Goal: Task Accomplishment & Management: Manage account settings

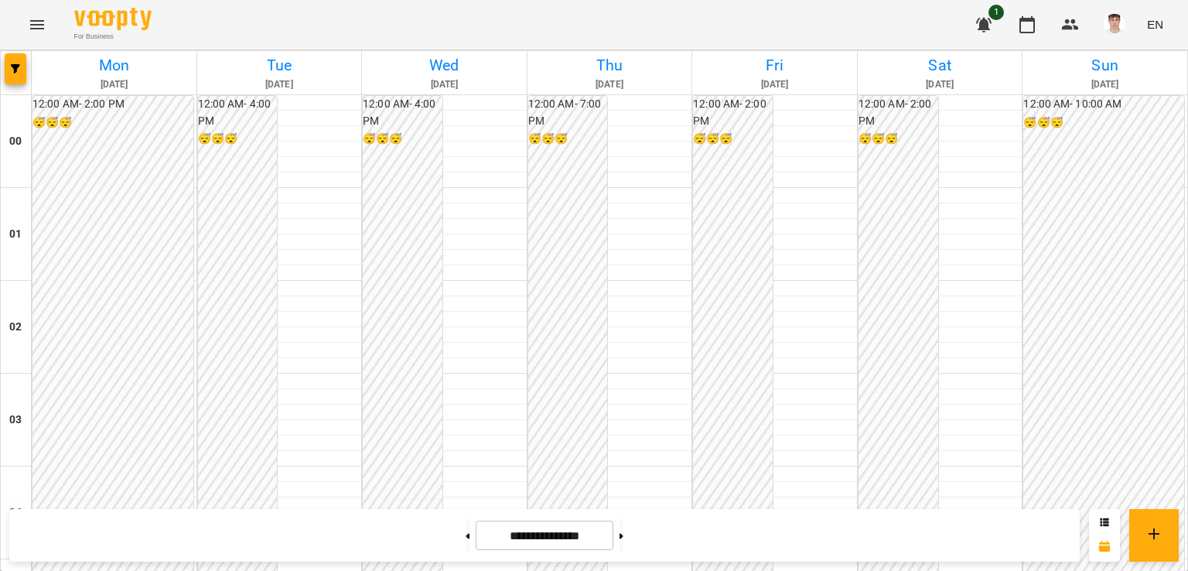
scroll to position [971, 0]
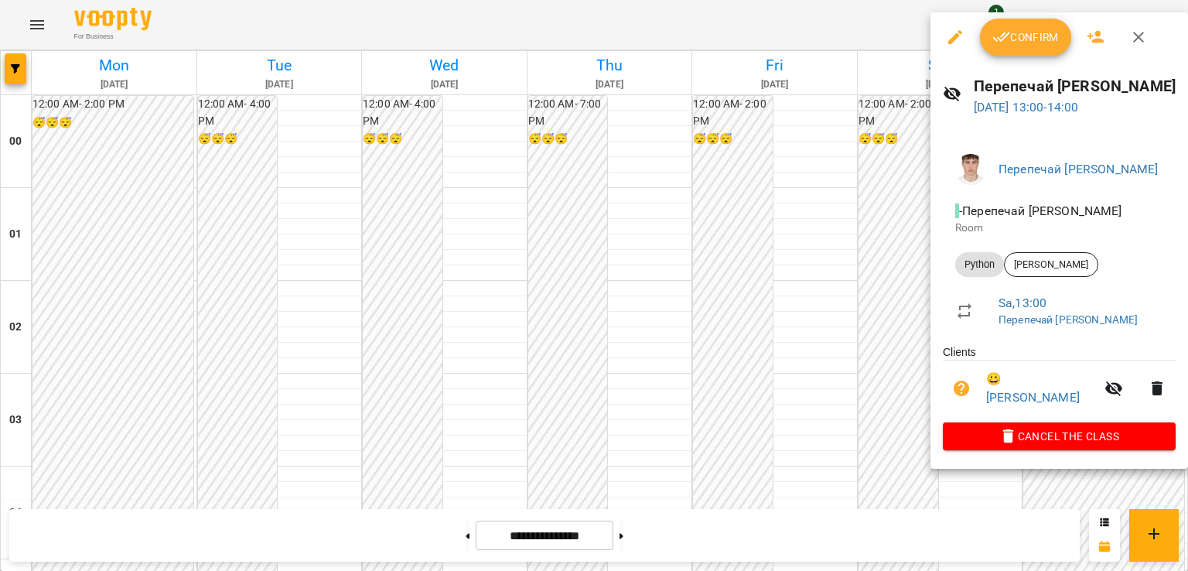
click at [1012, 38] on span "Confirm" at bounding box center [1025, 37] width 67 height 19
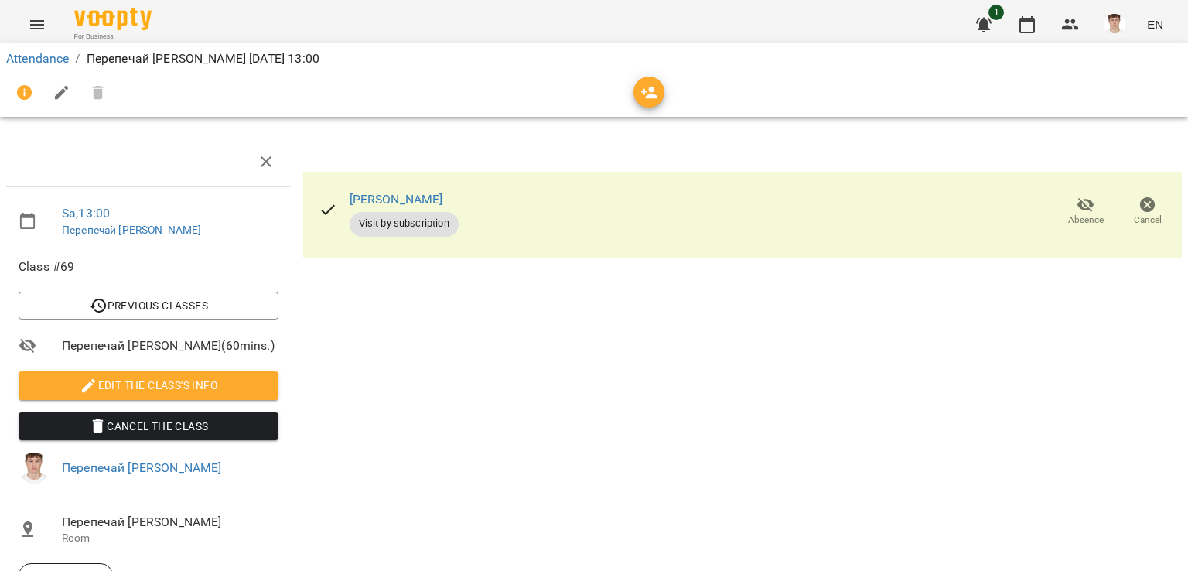
click at [129, 397] on li "Edit the class's Info" at bounding box center [148, 385] width 285 height 40
click at [130, 381] on span "Edit the class's Info" at bounding box center [148, 385] width 235 height 19
select select "******"
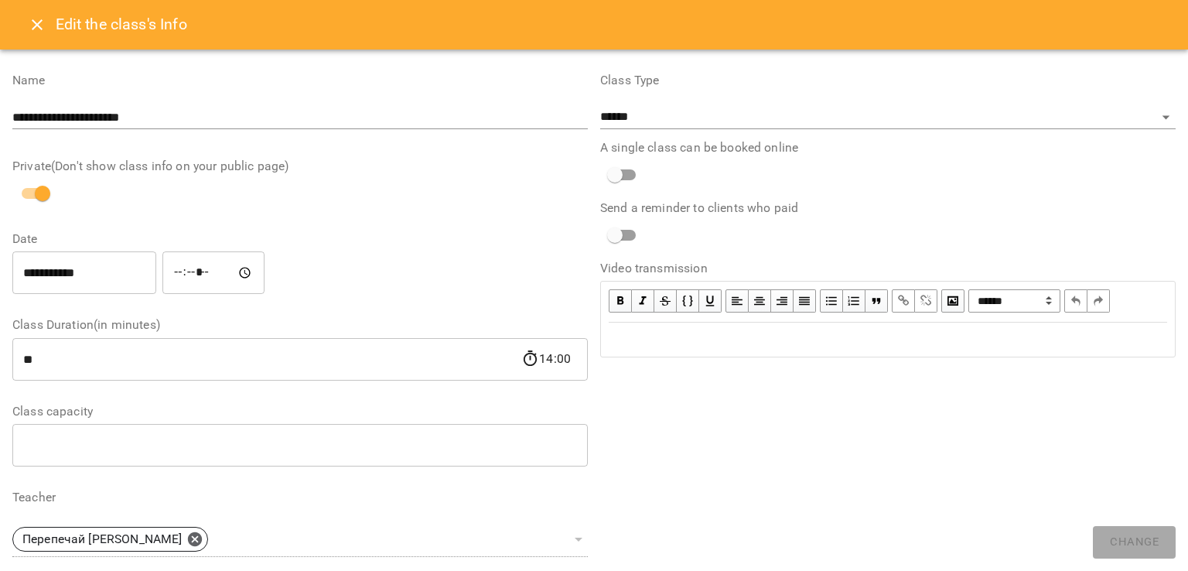
scroll to position [360, 0]
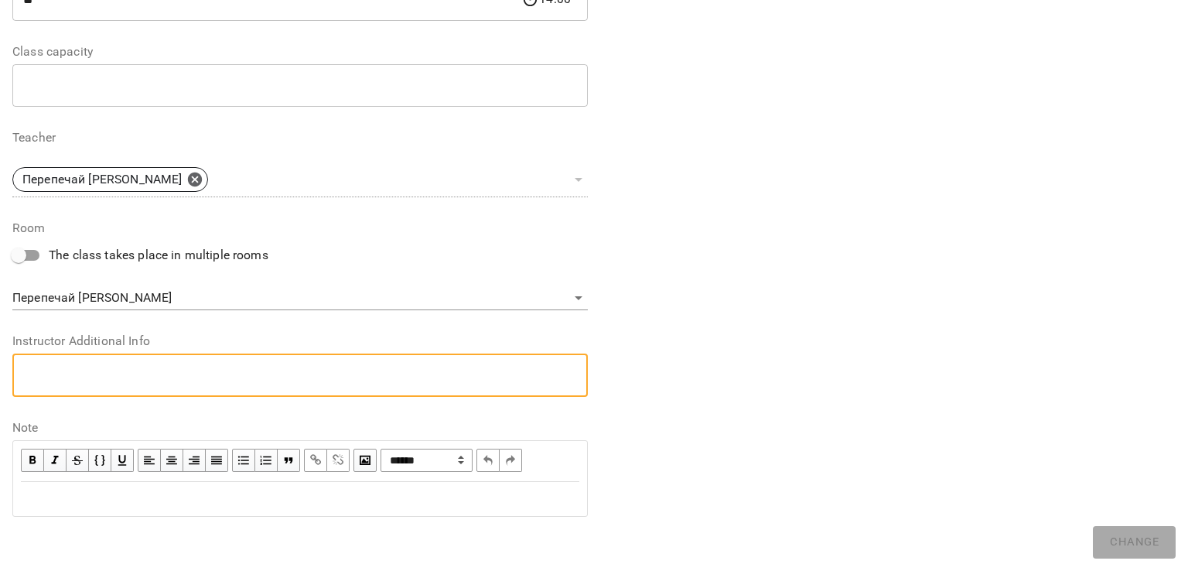
drag, startPoint x: 111, startPoint y: 374, endPoint x: 114, endPoint y: 367, distance: 8.6
click at [114, 368] on textarea at bounding box center [300, 375] width 554 height 15
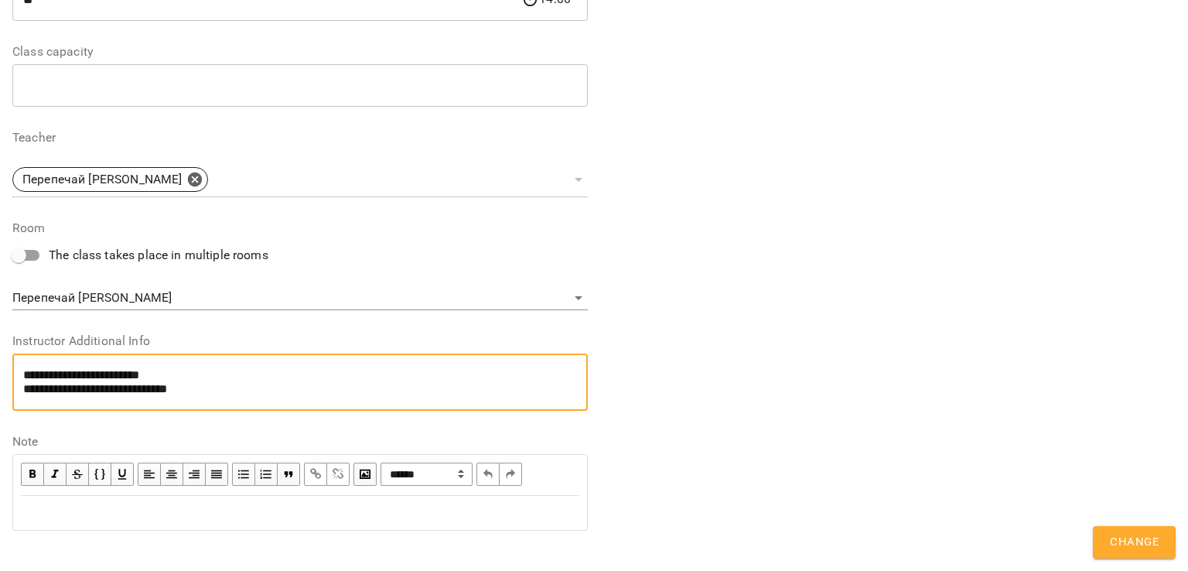
type textarea "**********"
click at [1137, 540] on span "Change" at bounding box center [1134, 542] width 49 height 20
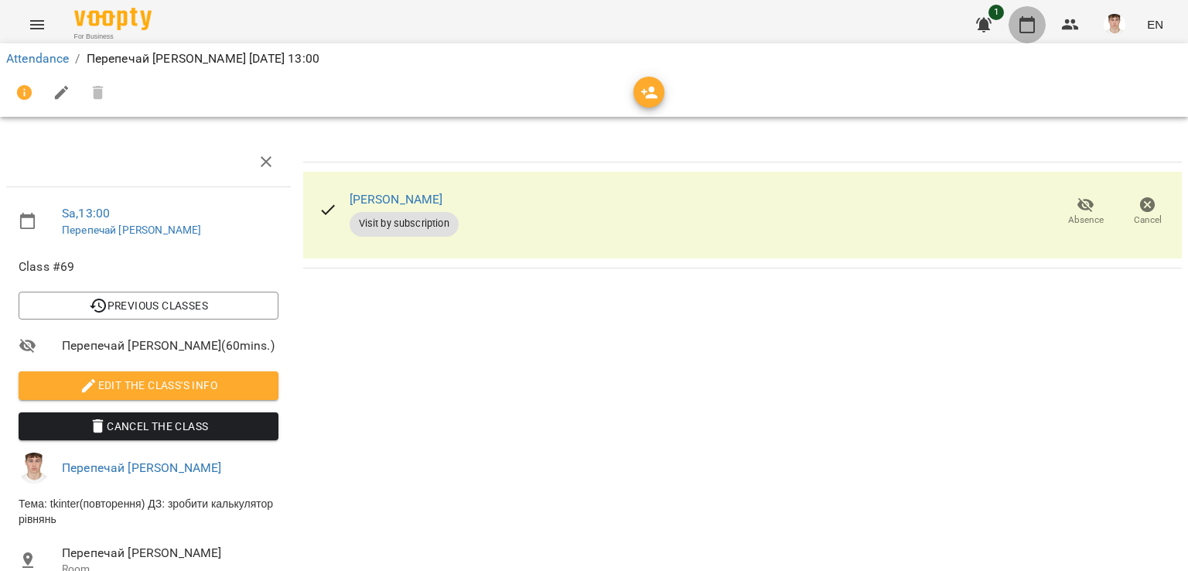
click at [1032, 32] on icon "button" at bounding box center [1027, 24] width 15 height 17
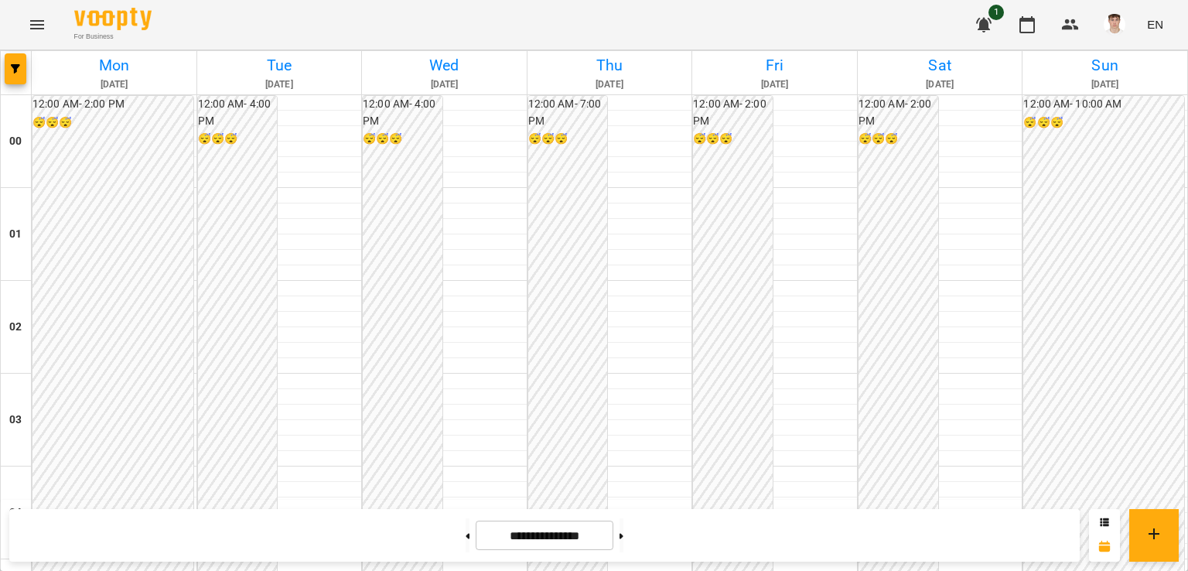
scroll to position [1238, 0]
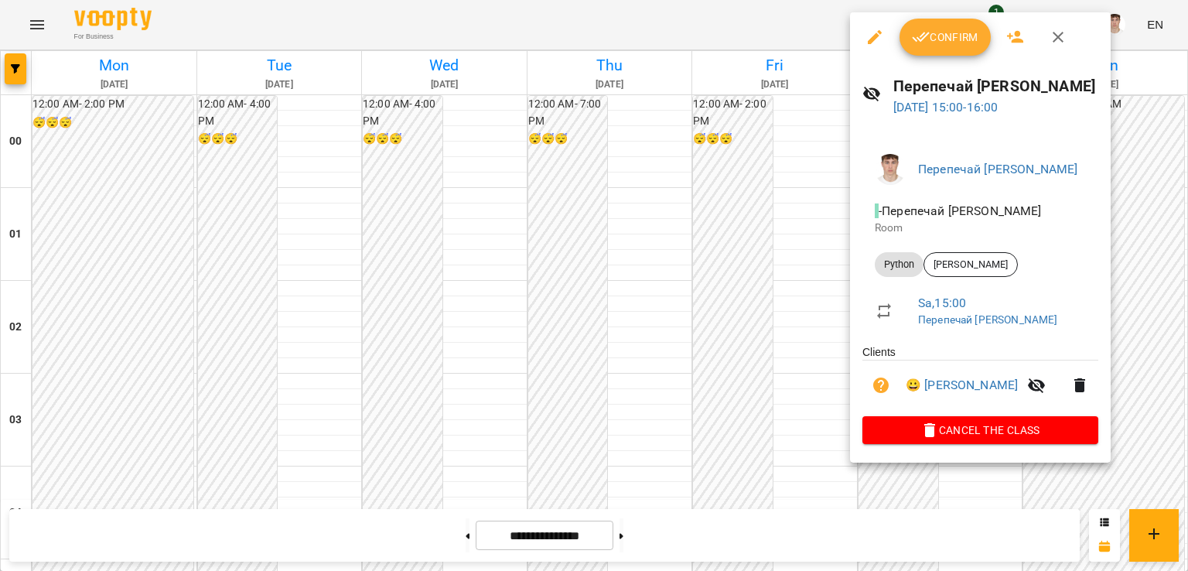
click at [941, 26] on button "Confirm" at bounding box center [945, 37] width 91 height 37
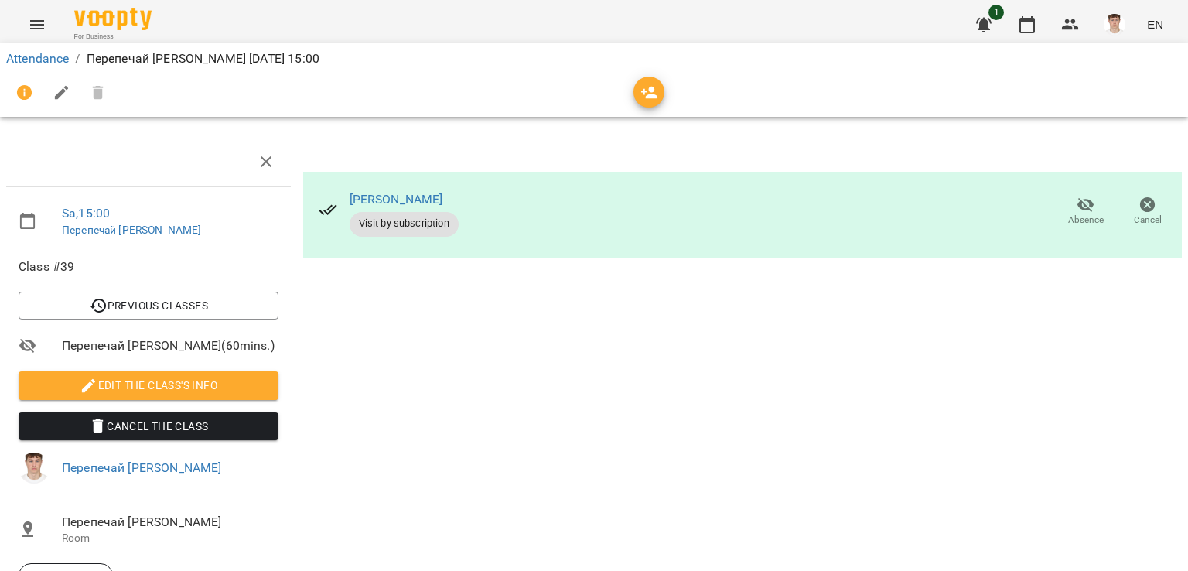
click at [169, 386] on span "Edit the class's Info" at bounding box center [148, 385] width 235 height 19
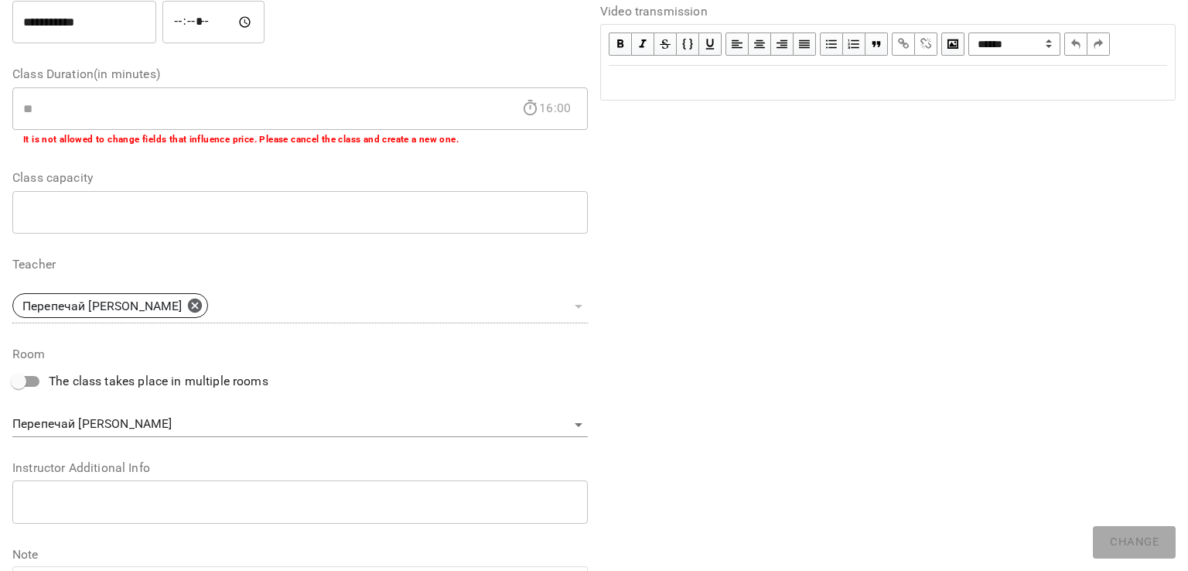
scroll to position [378, 0]
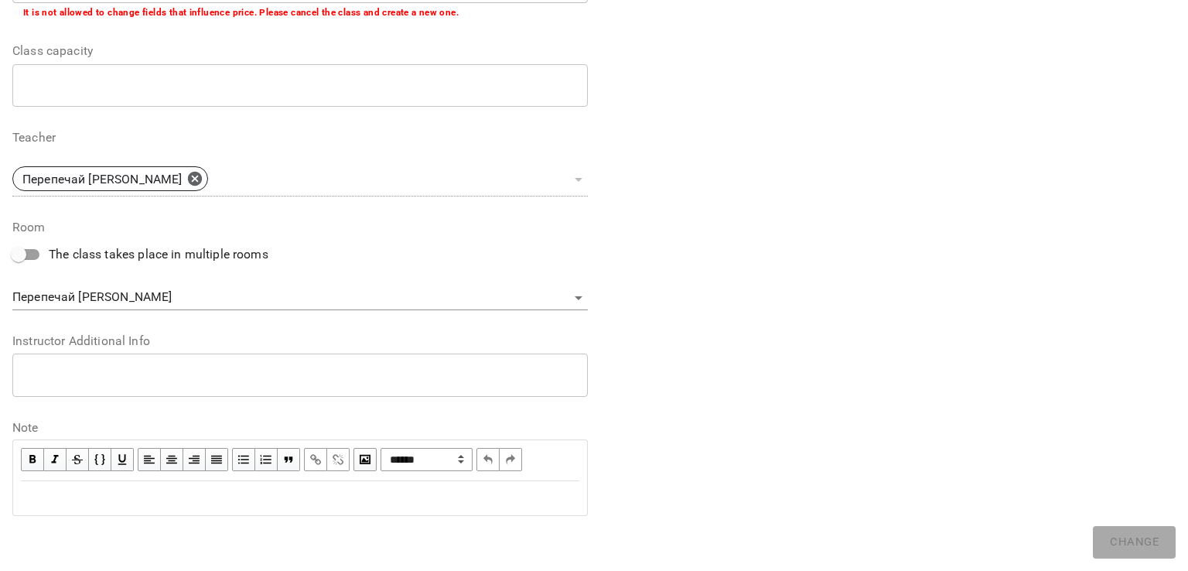
click at [114, 360] on div "* ​" at bounding box center [300, 375] width 576 height 43
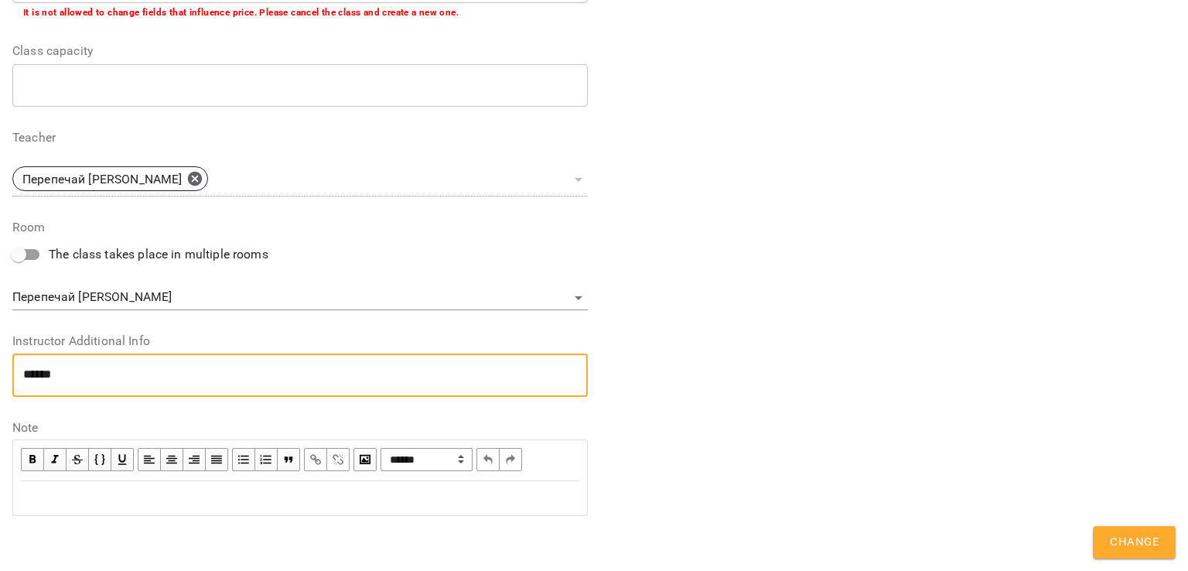
paste textarea "**********"
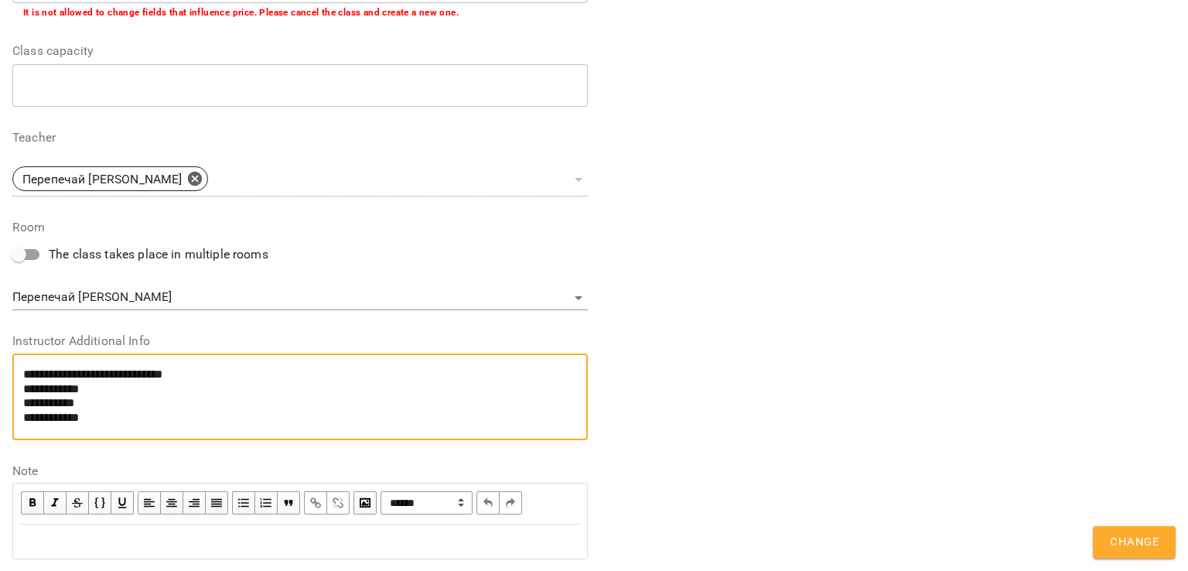
type textarea "**********"
click at [1128, 536] on span "Change" at bounding box center [1134, 542] width 49 height 20
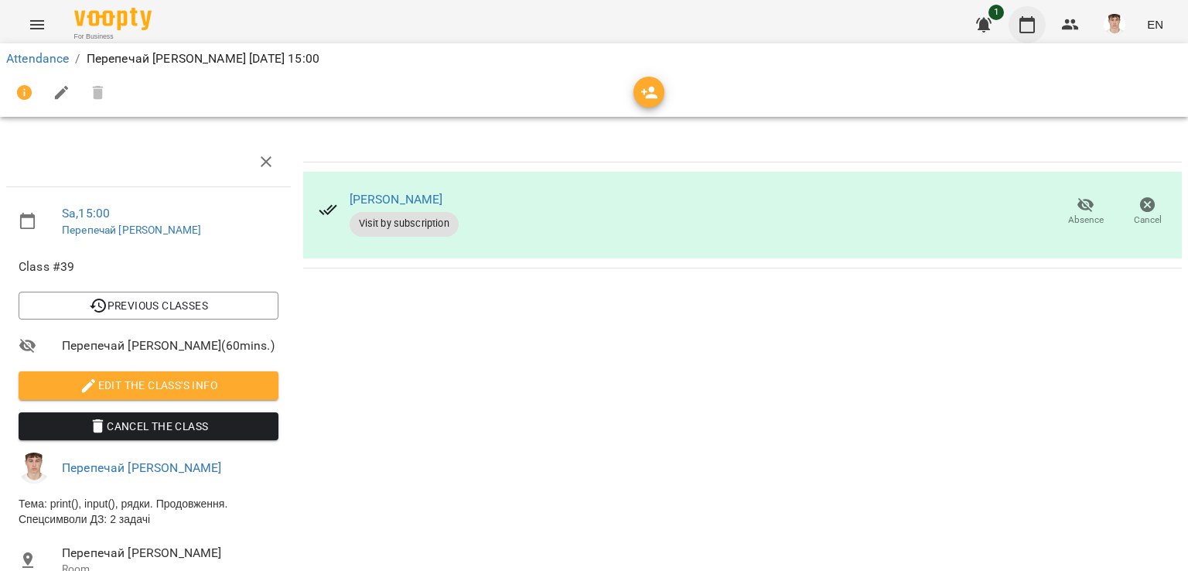
click at [1017, 25] on button "button" at bounding box center [1027, 24] width 37 height 37
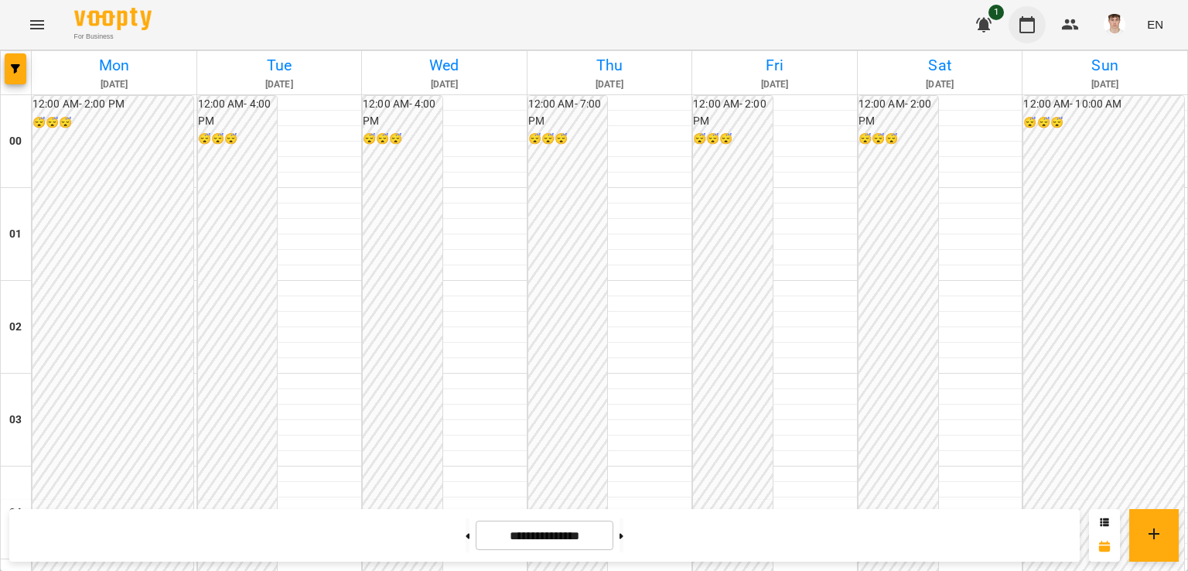
click at [1027, 29] on icon "button" at bounding box center [1027, 24] width 19 height 19
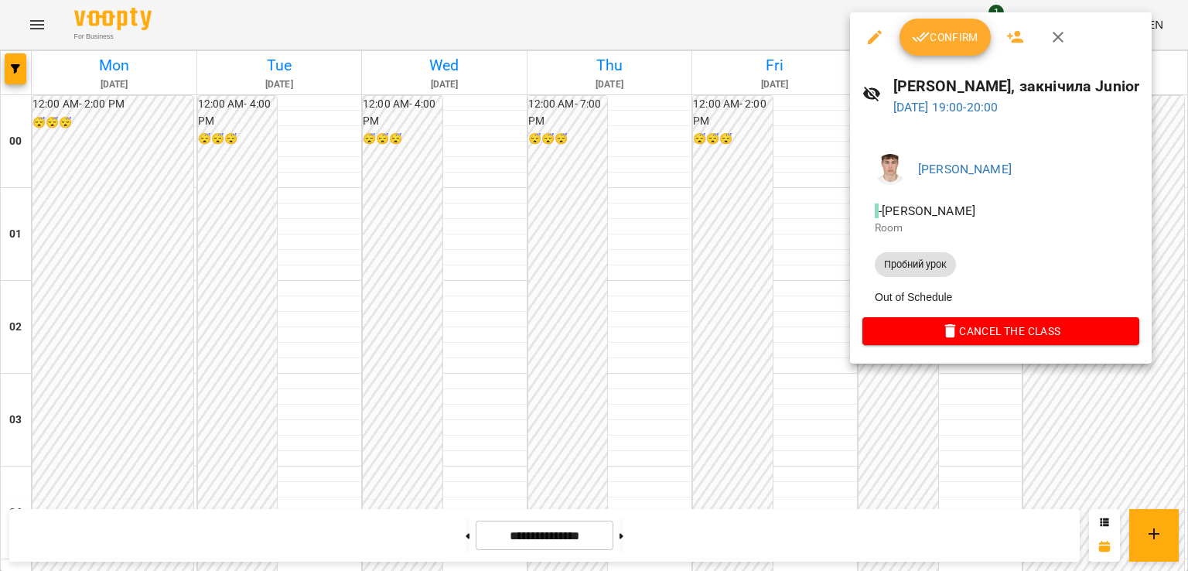
click at [822, 255] on div at bounding box center [594, 285] width 1188 height 571
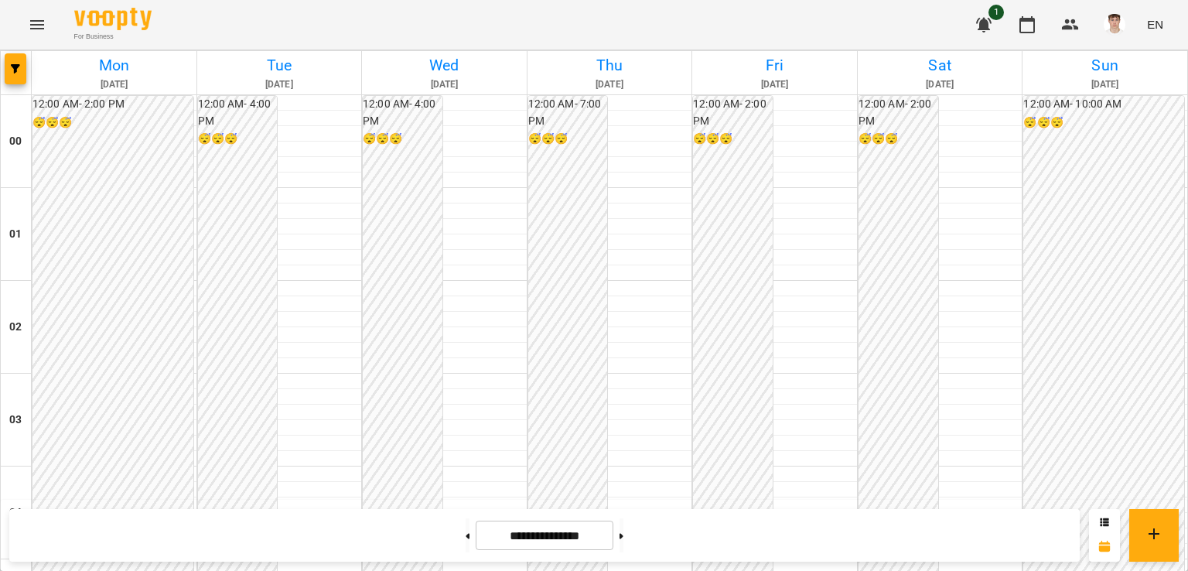
scroll to position [1392, 0]
click at [623, 533] on icon at bounding box center [622, 536] width 4 height 6
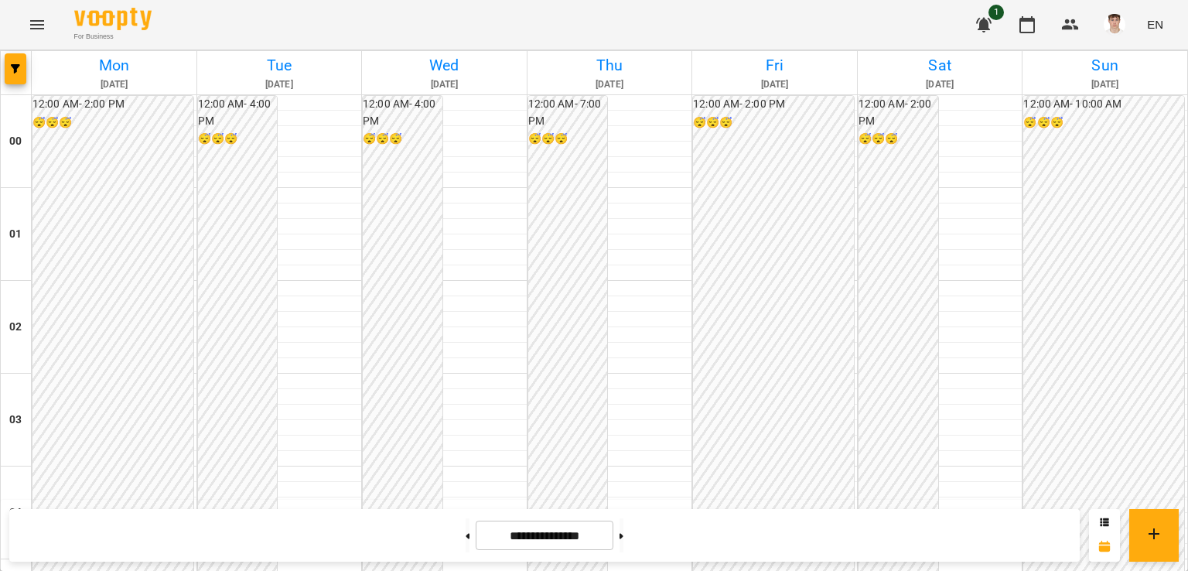
scroll to position [1315, 0]
click at [466, 536] on button at bounding box center [468, 535] width 4 height 34
type input "**********"
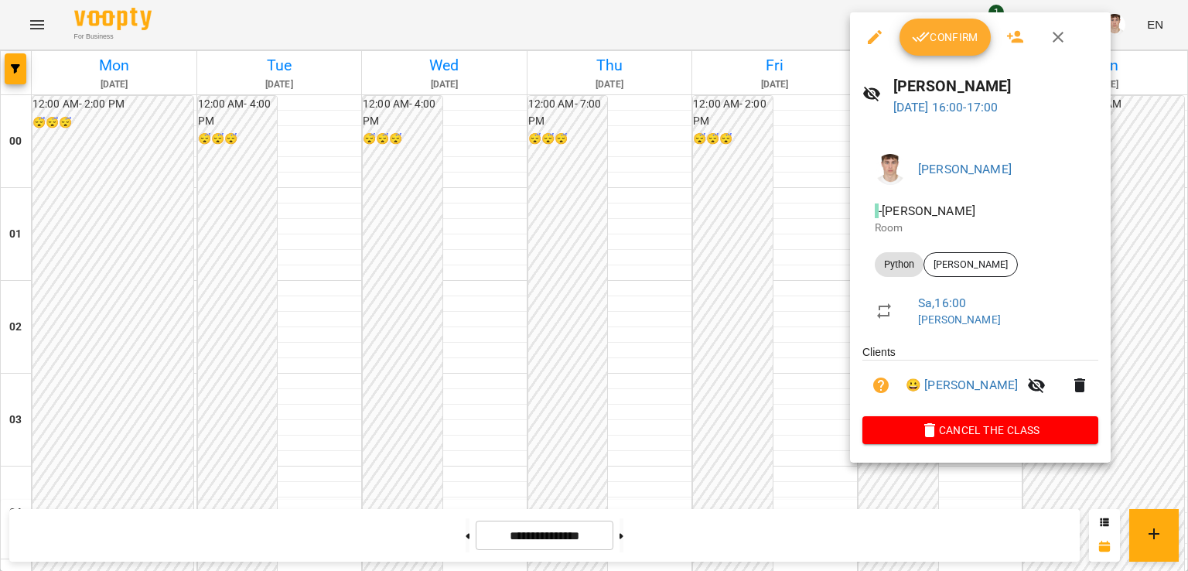
click at [938, 29] on span "Confirm" at bounding box center [945, 37] width 67 height 19
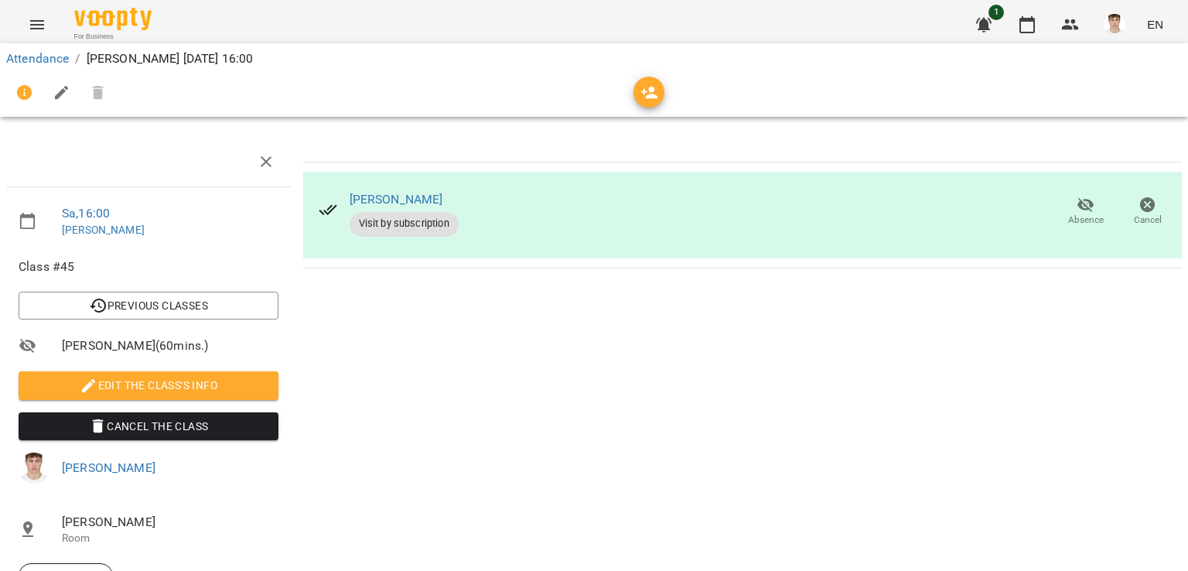
click at [183, 384] on span "Edit the class's Info" at bounding box center [148, 385] width 235 height 19
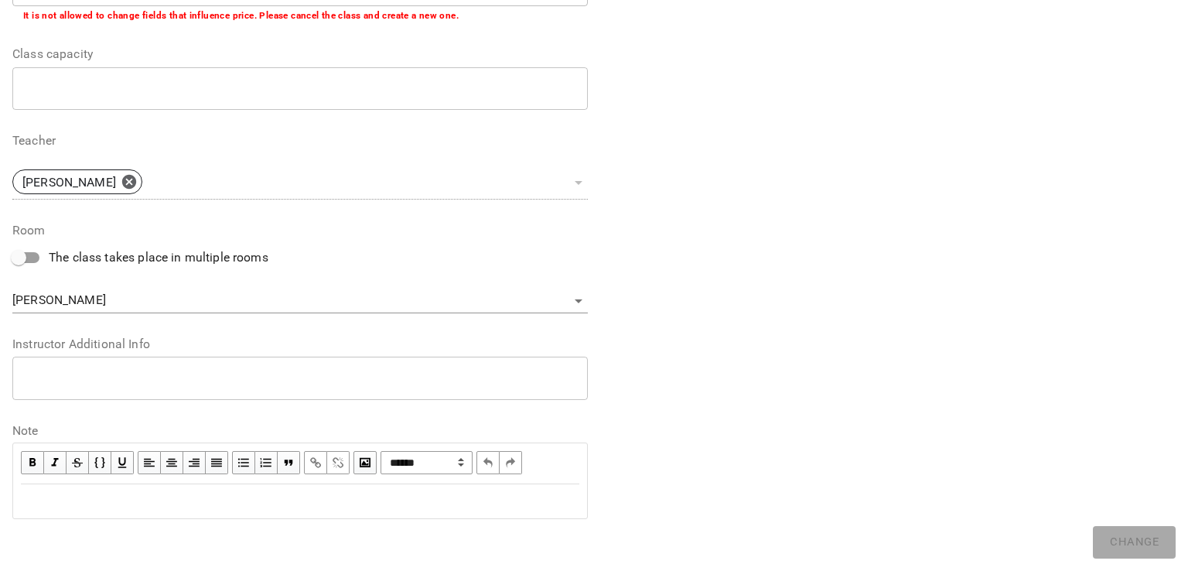
scroll to position [378, 0]
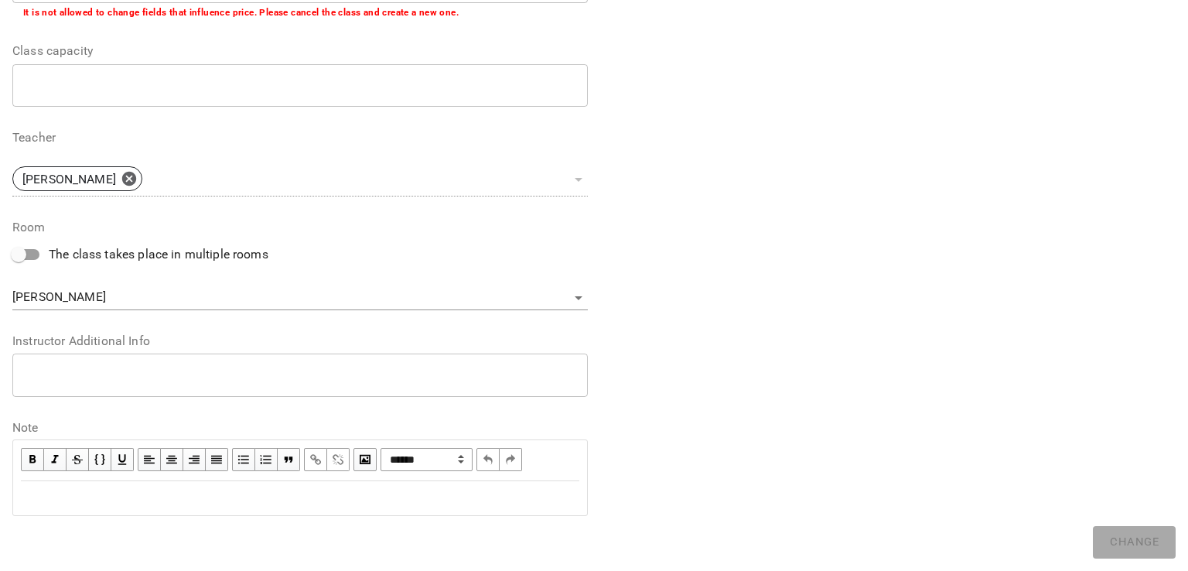
click at [142, 363] on div "* ​" at bounding box center [300, 375] width 576 height 43
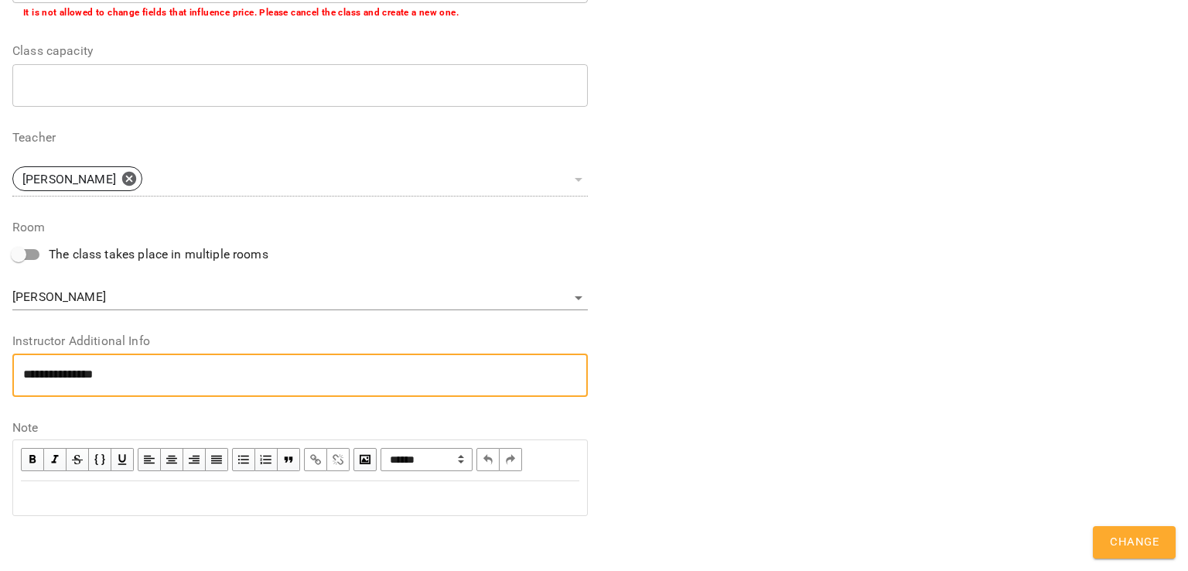
scroll to position [0, 0]
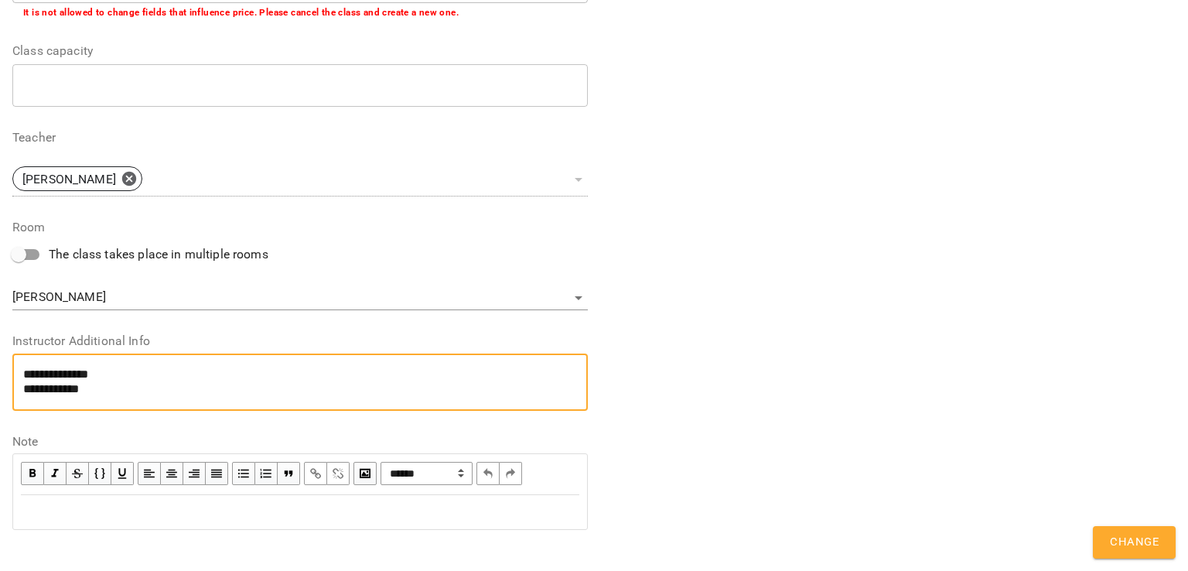
type textarea "**********"
click at [1150, 530] on button "Change" at bounding box center [1134, 542] width 83 height 32
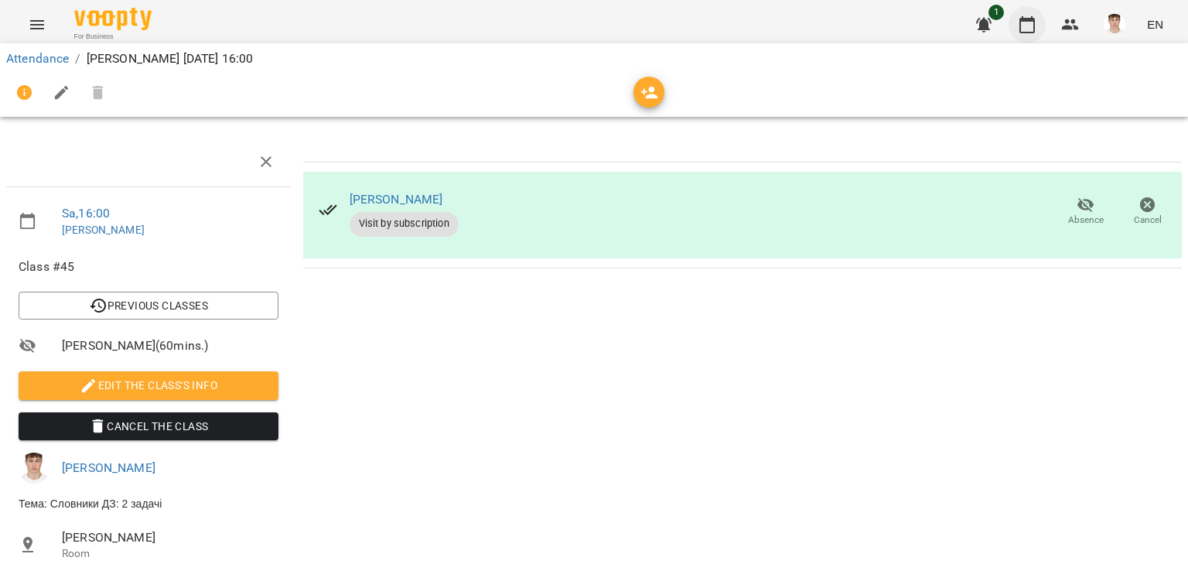
click at [1032, 32] on icon "button" at bounding box center [1027, 24] width 15 height 17
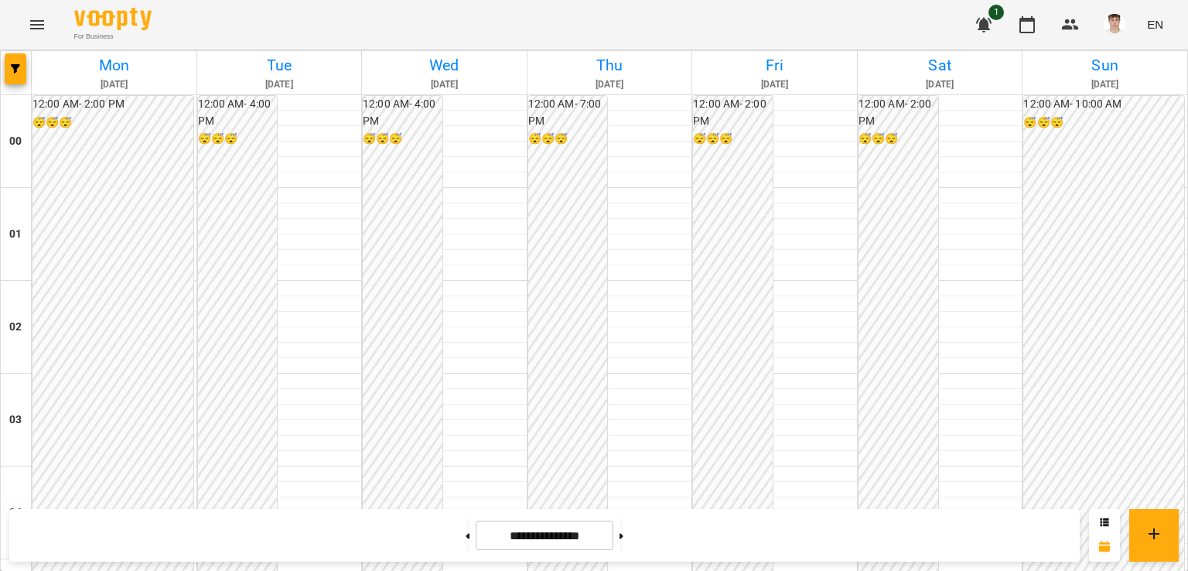
scroll to position [1435, 0]
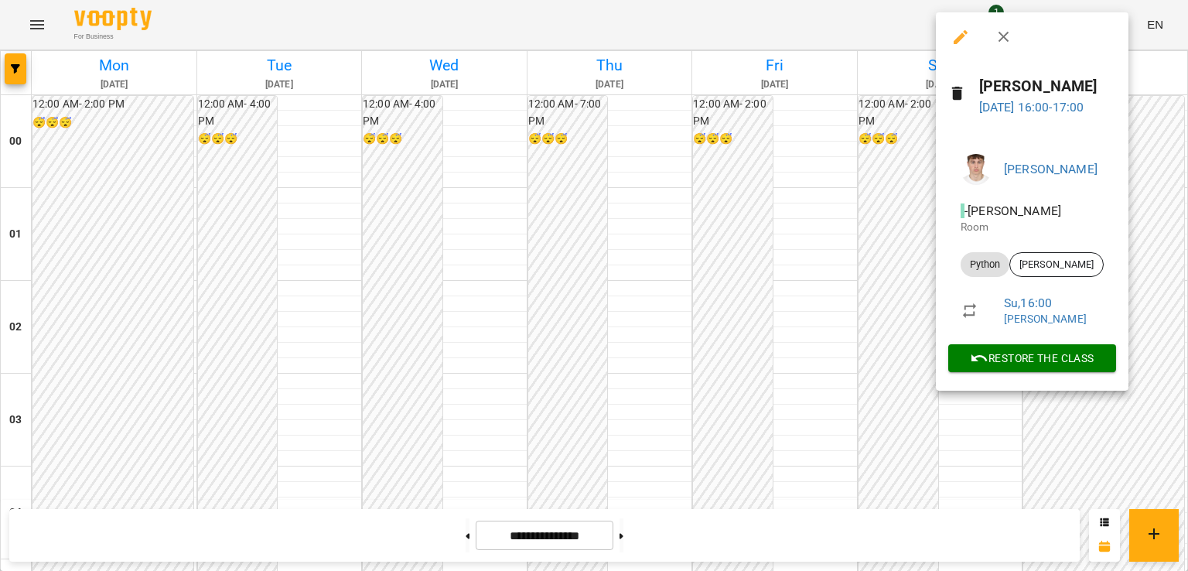
click at [904, 134] on div at bounding box center [594, 285] width 1188 height 571
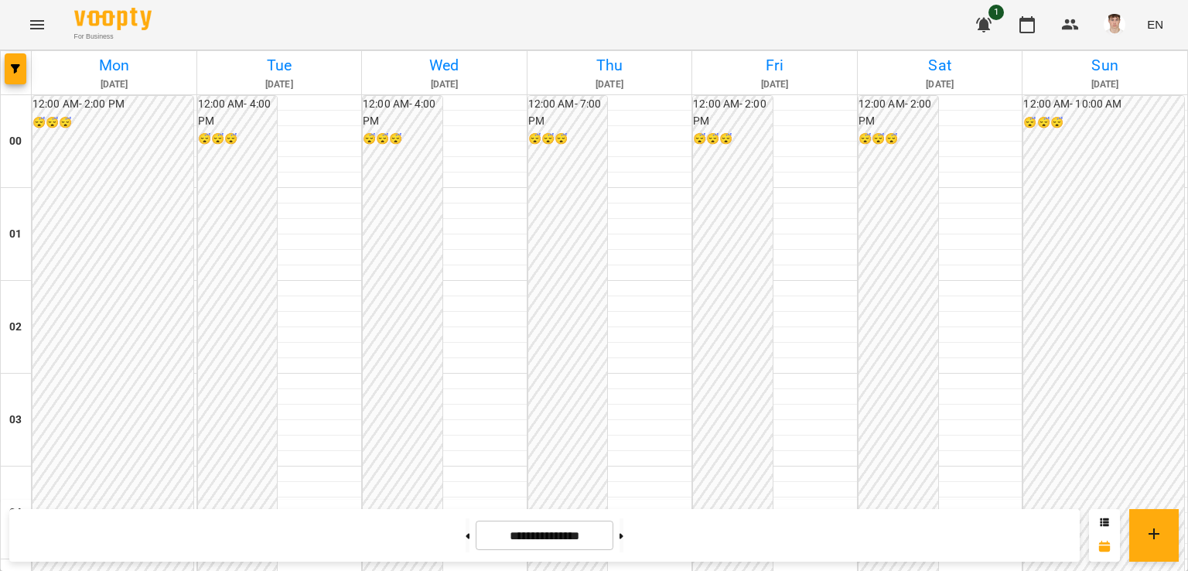
scroll to position [1048, 0]
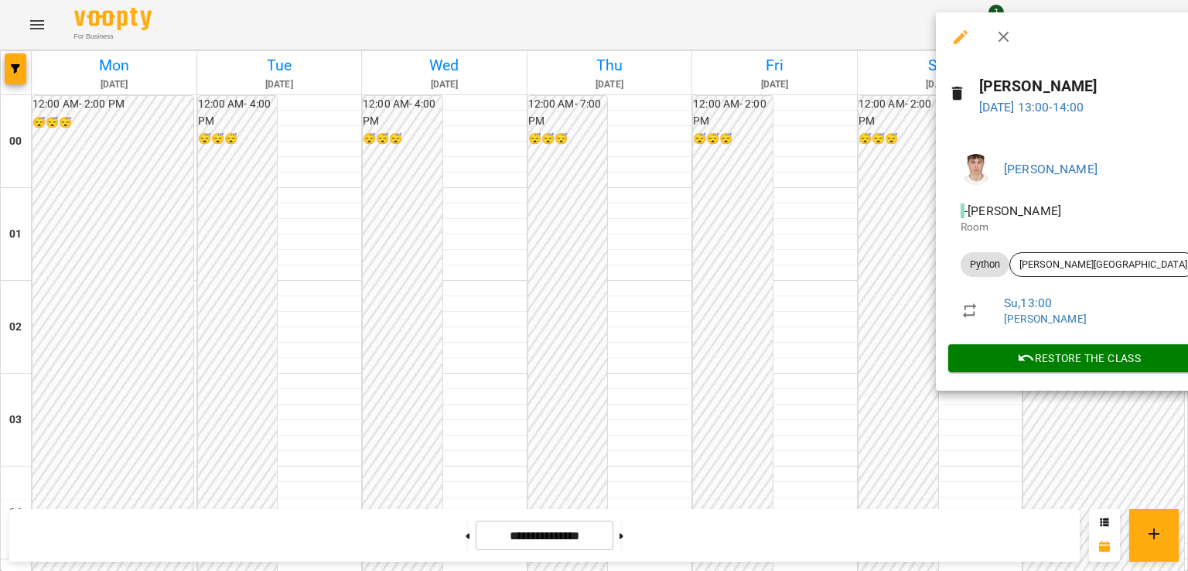
click at [900, 270] on div at bounding box center [594, 285] width 1188 height 571
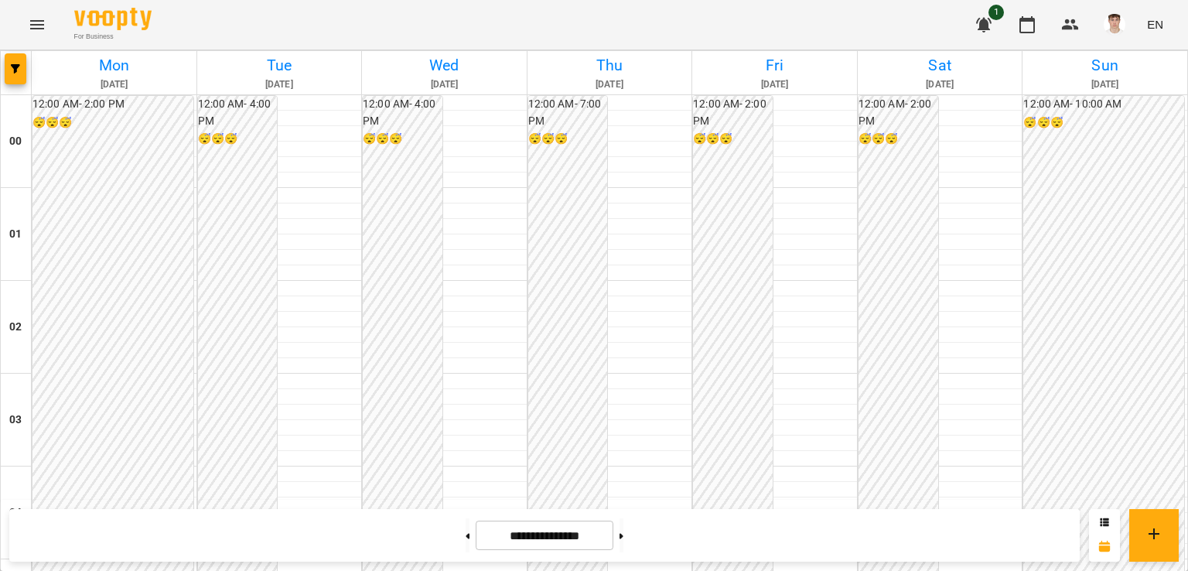
scroll to position [1435, 0]
